Goal: Find specific page/section: Find specific page/section

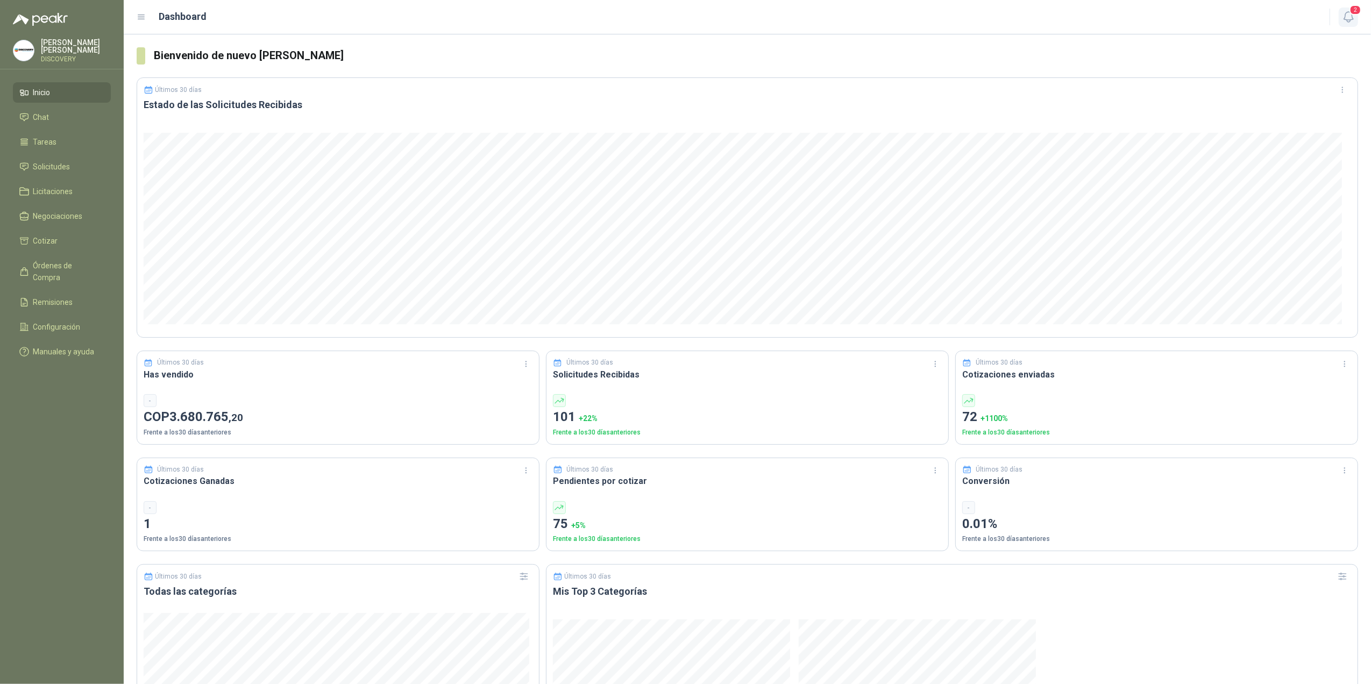
click at [1350, 5] on span "2" at bounding box center [1356, 10] width 12 height 10
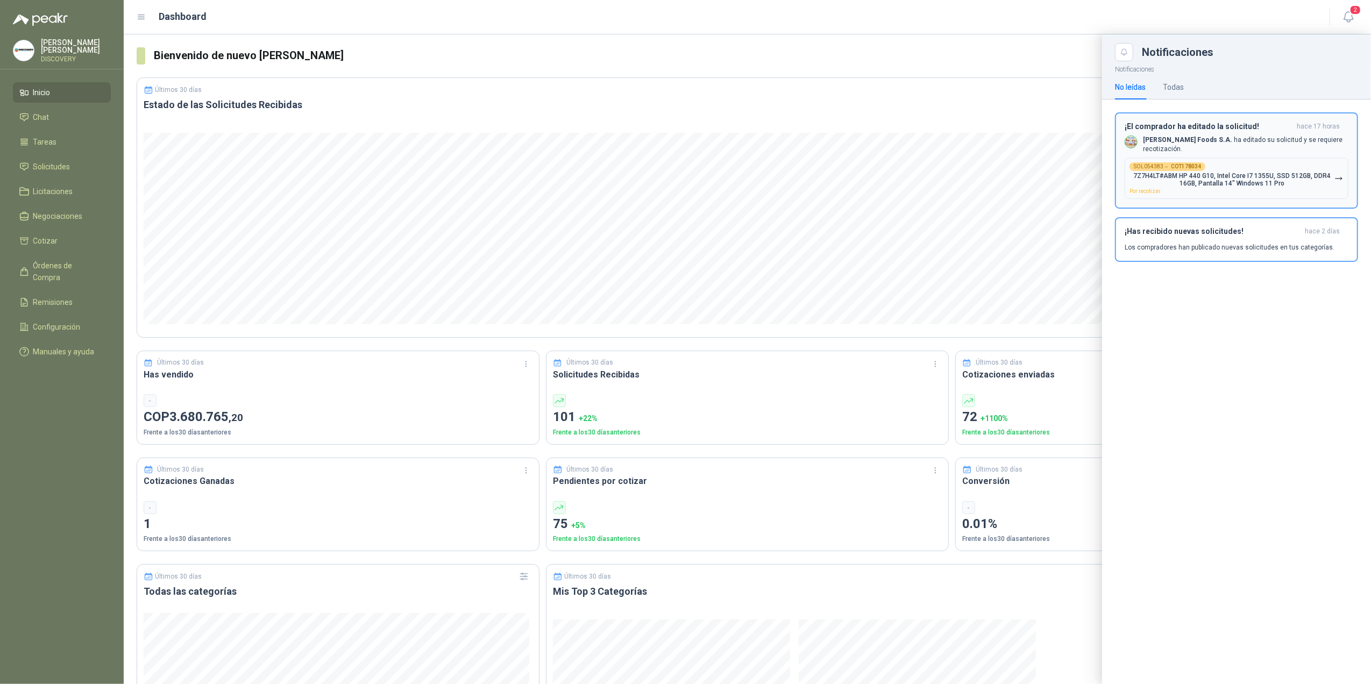
click at [1197, 143] on b "[PERSON_NAME] Foods S.A." at bounding box center [1187, 140] width 89 height 8
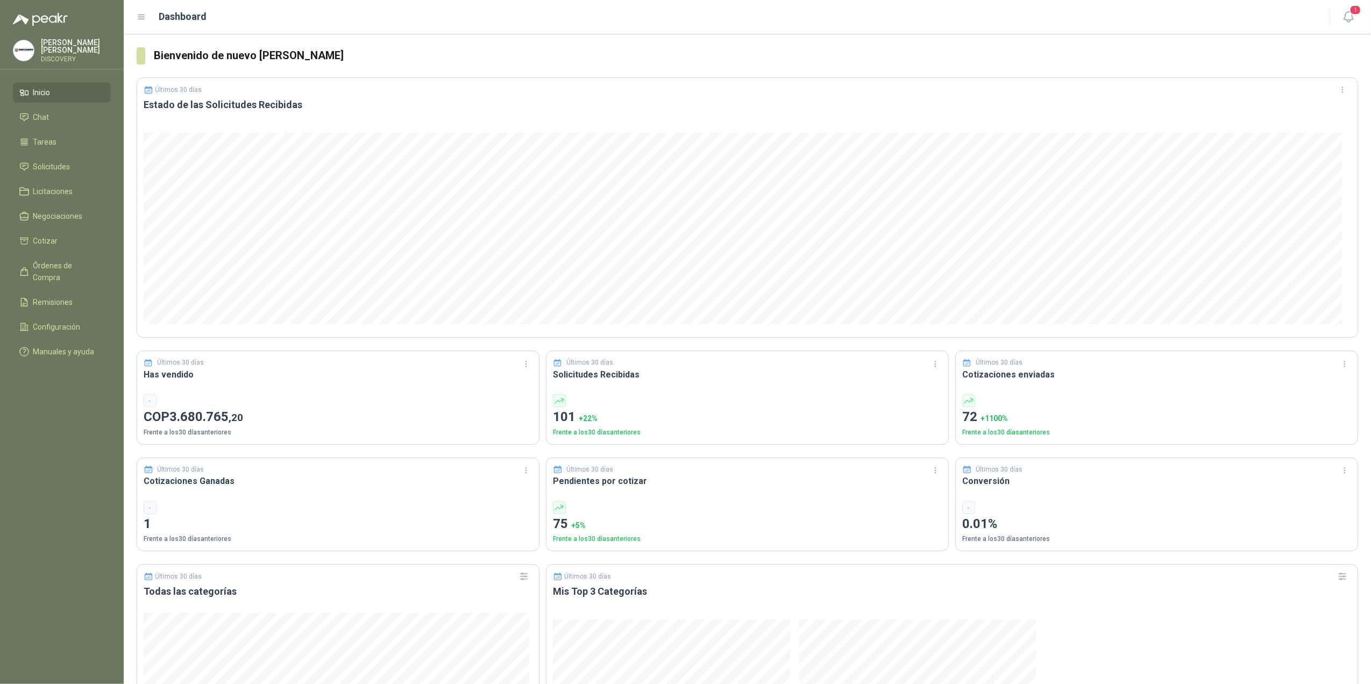
click at [1363, 3] on header "Dashboard 1" at bounding box center [748, 17] width 1248 height 34
click at [1359, 6] on span "1" at bounding box center [1356, 10] width 12 height 10
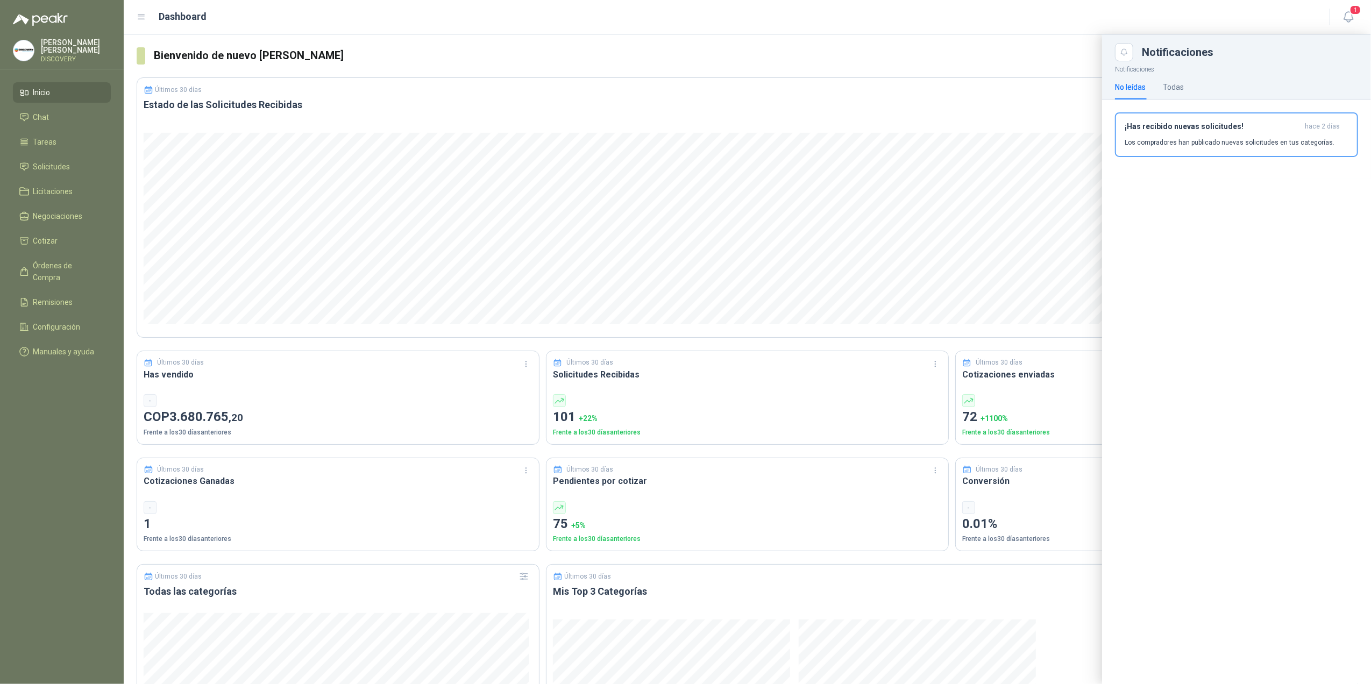
click at [24, 175] on ul "Inicio Chat Tareas Solicitudes Licitaciones Negociaciones Cotizar Órdenes de Co…" at bounding box center [62, 224] width 124 height 284
click at [39, 165] on span "Solicitudes" at bounding box center [51, 167] width 37 height 12
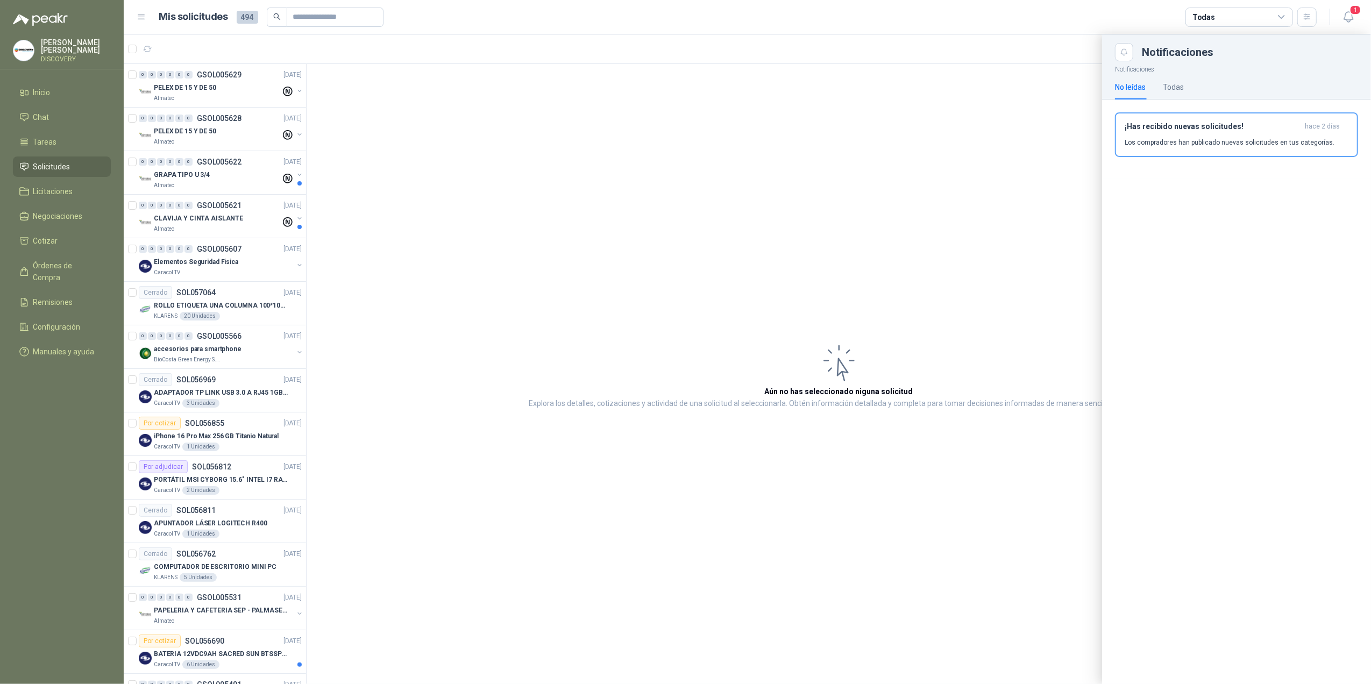
click at [198, 86] on div at bounding box center [748, 359] width 1248 height 650
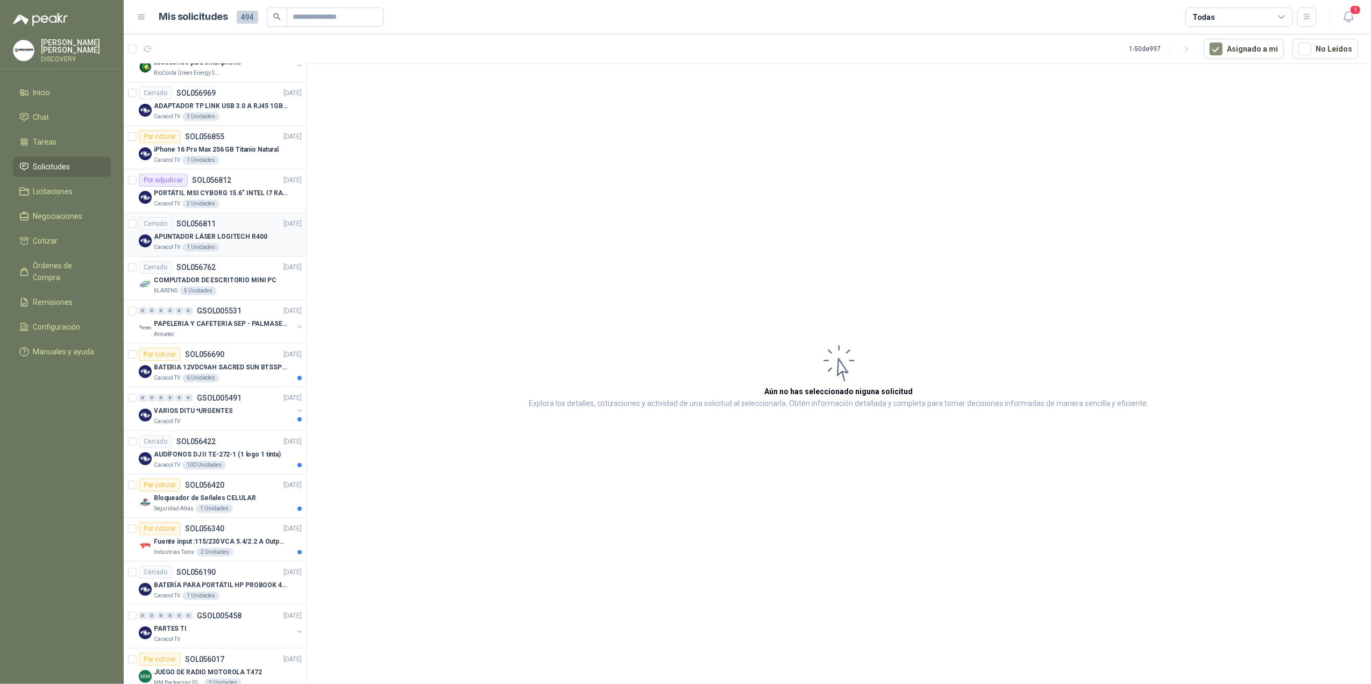
scroll to position [358, 0]
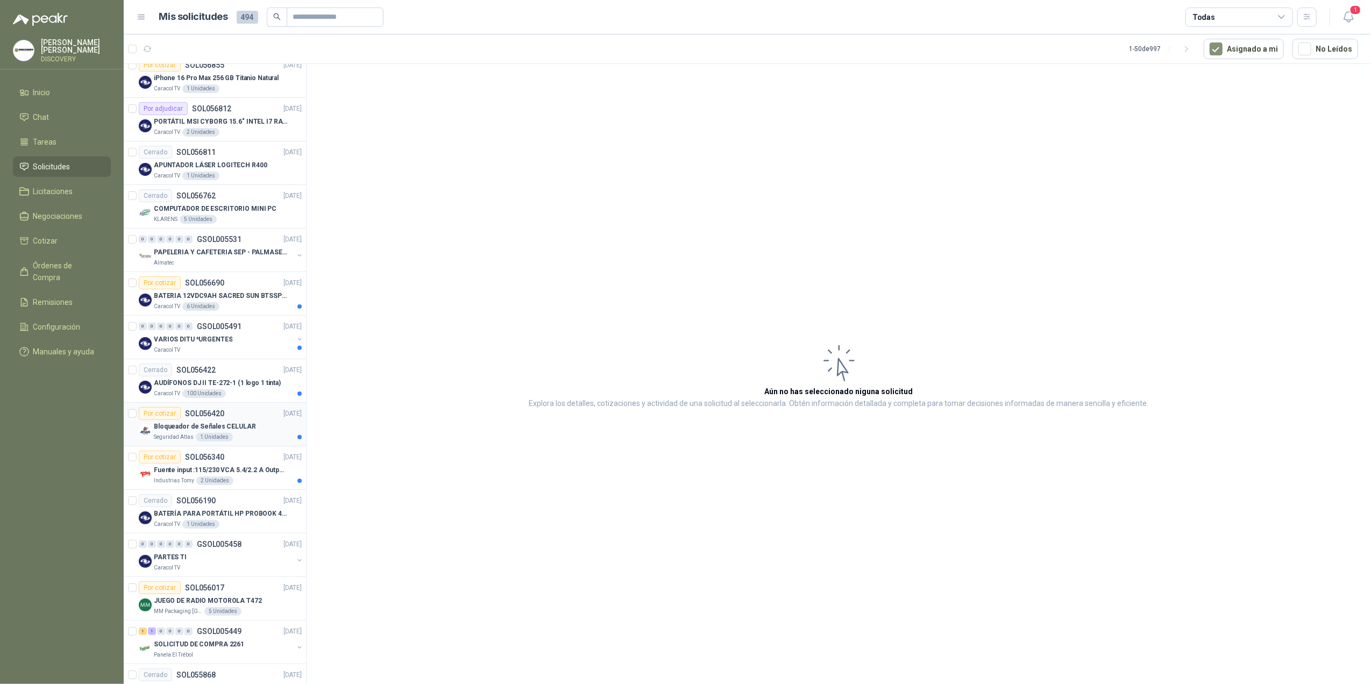
click at [258, 428] on div "Bloqueador de Señales CELULAR" at bounding box center [228, 426] width 148 height 13
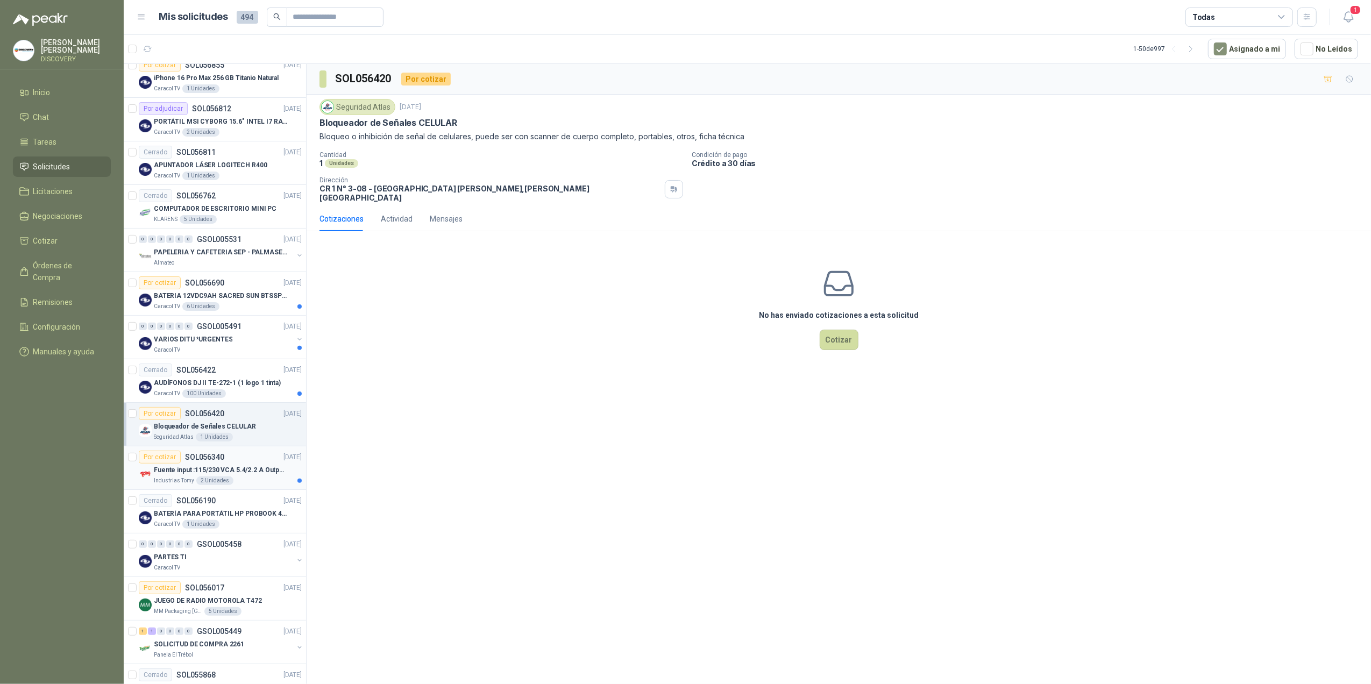
scroll to position [574, 0]
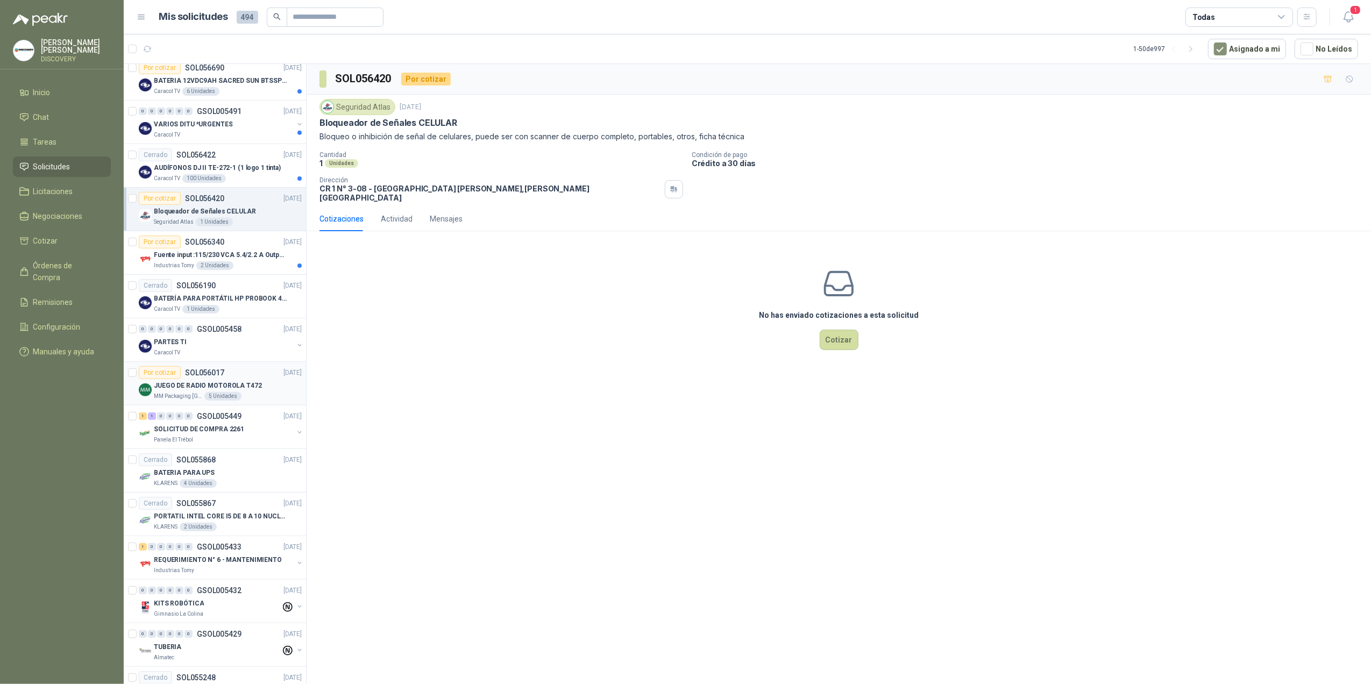
click at [230, 401] on div "5 Unidades" at bounding box center [222, 396] width 37 height 9
